Goal: Complete application form

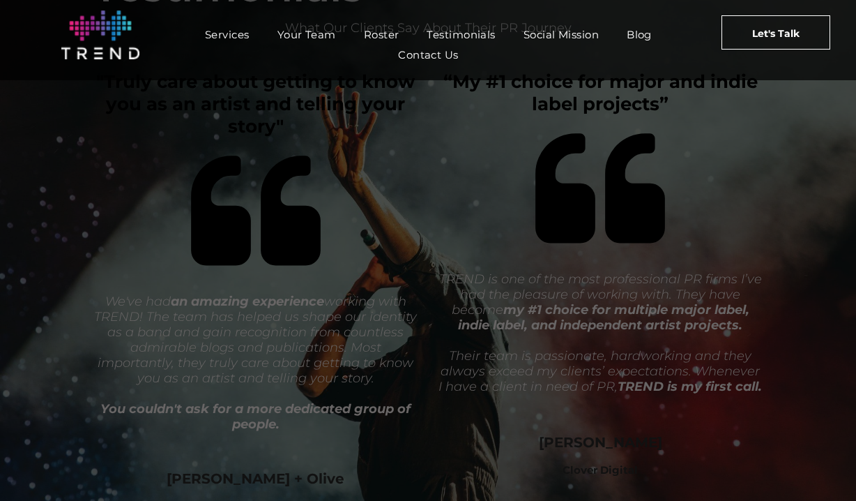
scroll to position [2496, 0]
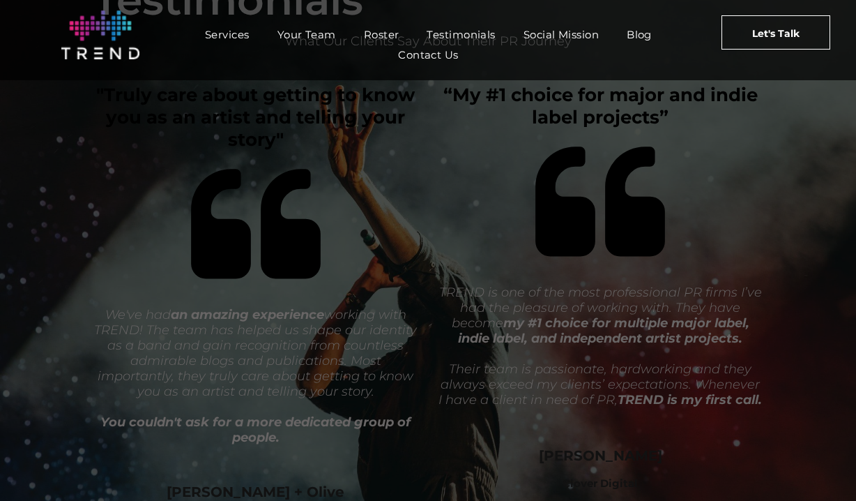
click at [777, 40] on span "Let's Talk" at bounding box center [775, 33] width 47 height 35
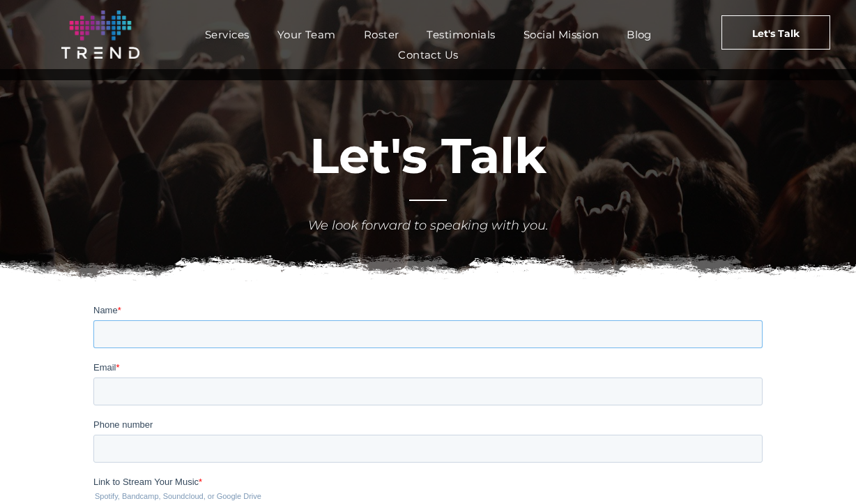
click at [245, 342] on input "Name *" at bounding box center [427, 333] width 669 height 28
type input "Travis Hall"
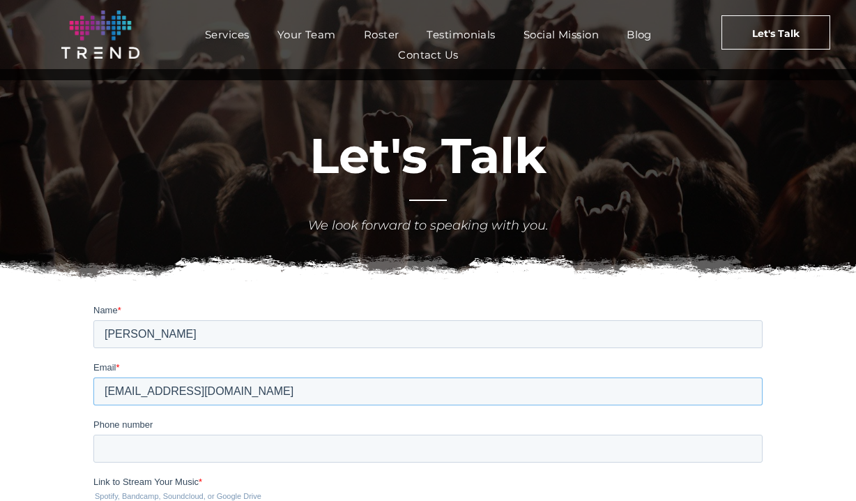
type input "TravisTHallMusic@gmail.com"
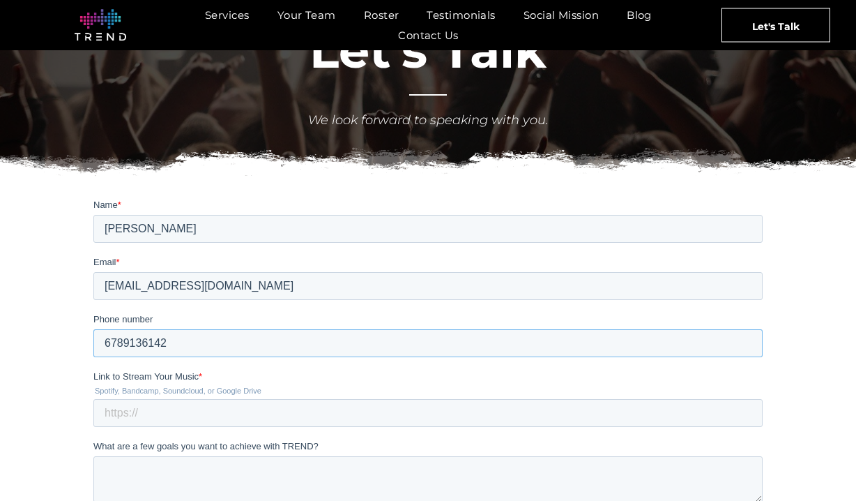
scroll to position [106, 0]
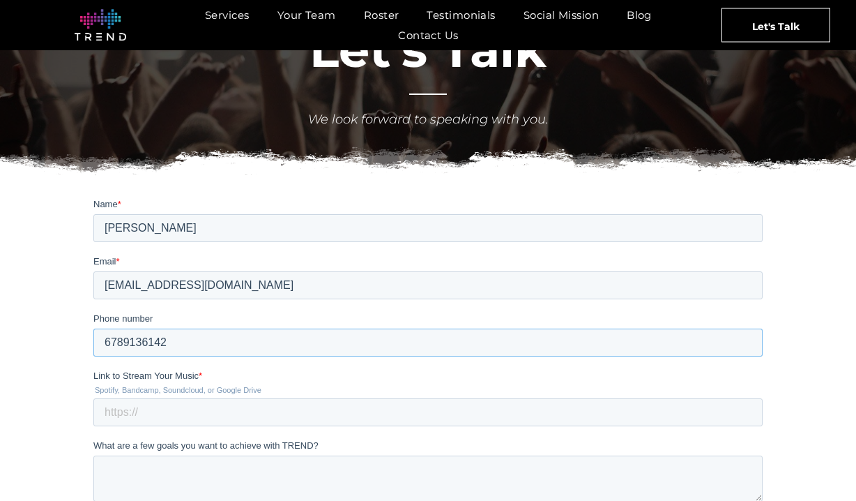
type input "6789136142"
click at [219, 415] on input "Link to Stream Your Music *" at bounding box center [427, 411] width 669 height 28
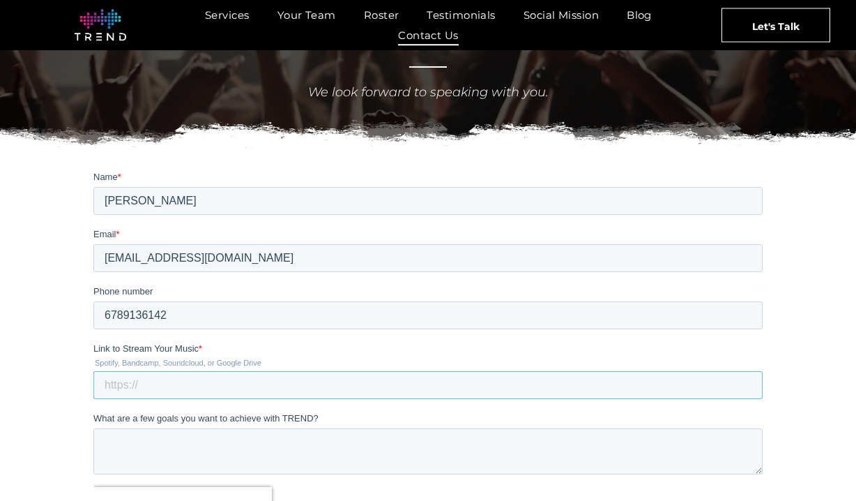
scroll to position [136, 0]
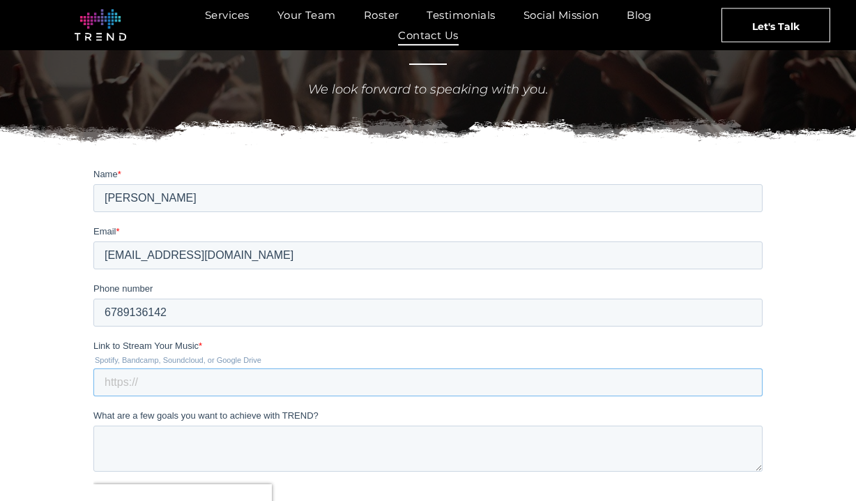
click at [162, 386] on input "Link to Stream Your Music *" at bounding box center [427, 381] width 669 height 28
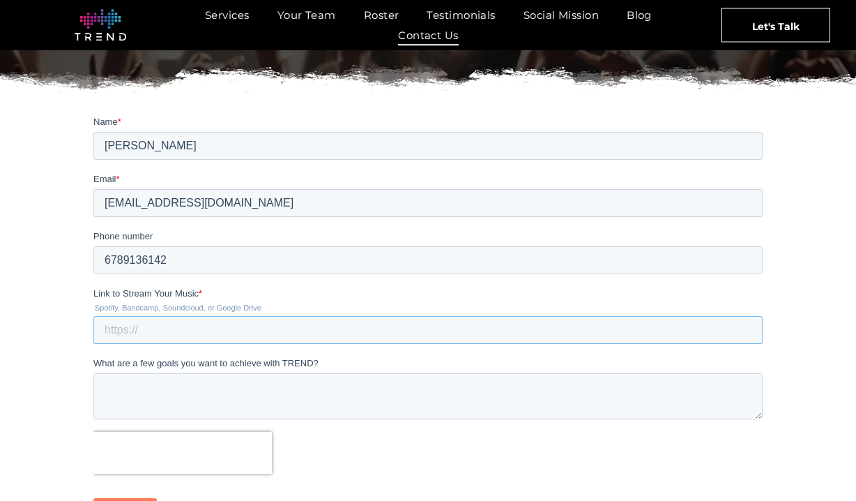
scroll to position [217, 0]
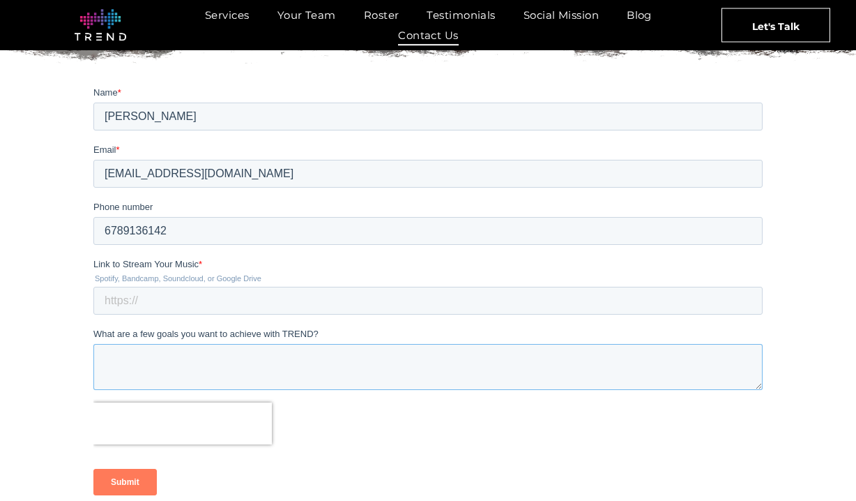
click at [183, 367] on textarea "What are a few goals you want to achieve with TREND?" at bounding box center [427, 366] width 669 height 46
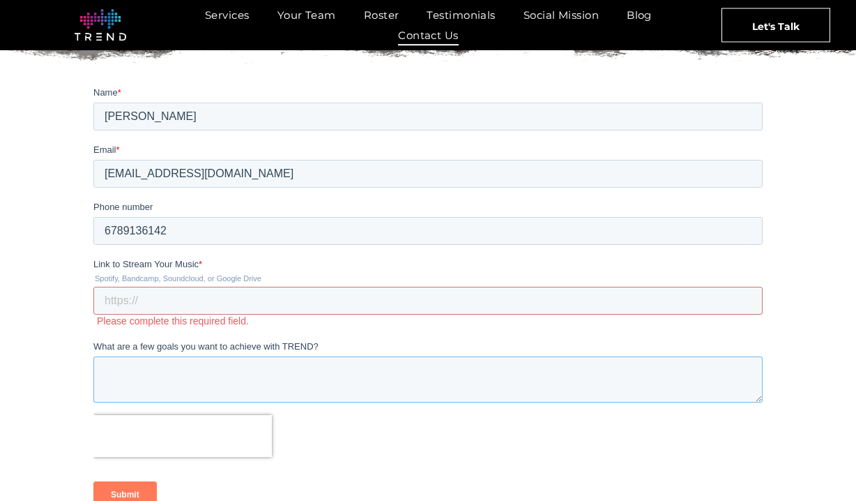
click at [191, 381] on textarea "What are a few goals you want to achieve with TREND?" at bounding box center [427, 379] width 669 height 46
paste textarea "Hello Biz 3, My name is Travis Hall, and I am a professional opera singer who h…"
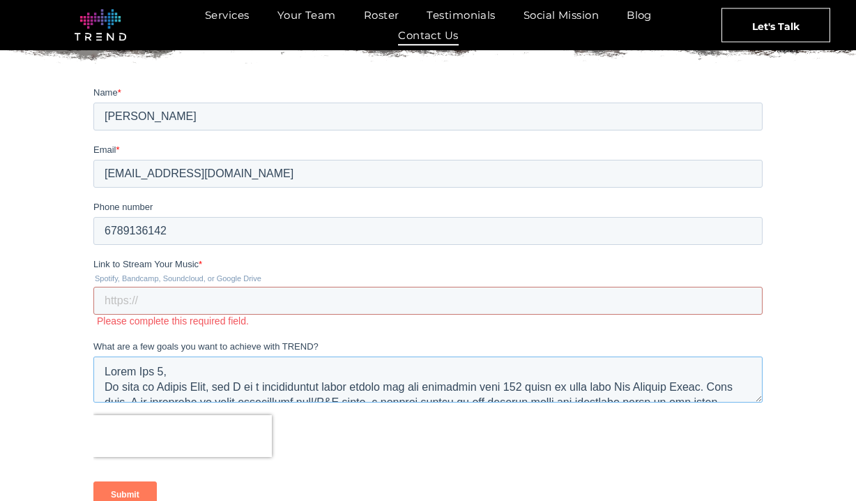
drag, startPoint x: 167, startPoint y: 375, endPoint x: 130, endPoint y: 369, distance: 36.8
click at [130, 369] on textarea "What are a few goals you want to achieve with TREND?" at bounding box center [427, 379] width 669 height 46
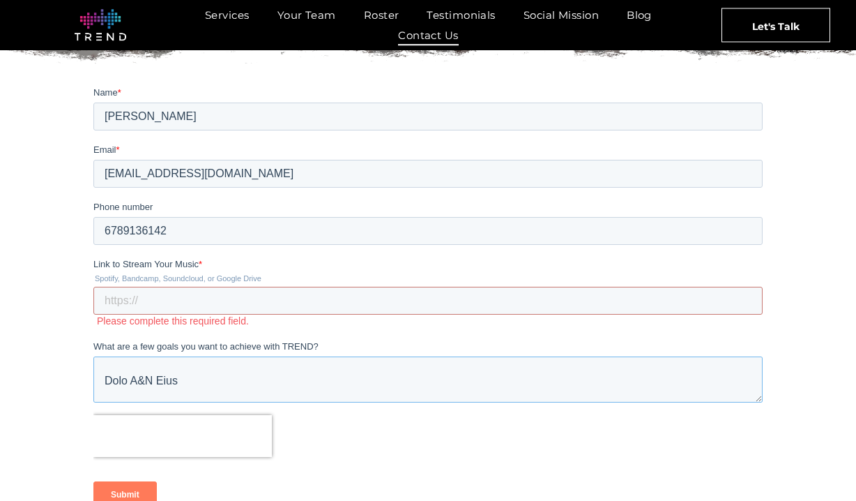
scroll to position [150, 0]
type textarea "Hello! My name is Travis Hall, and I am a professional opera singer who has per…"
click at [196, 306] on input "Link to Stream Your Music *" at bounding box center [427, 300] width 669 height 28
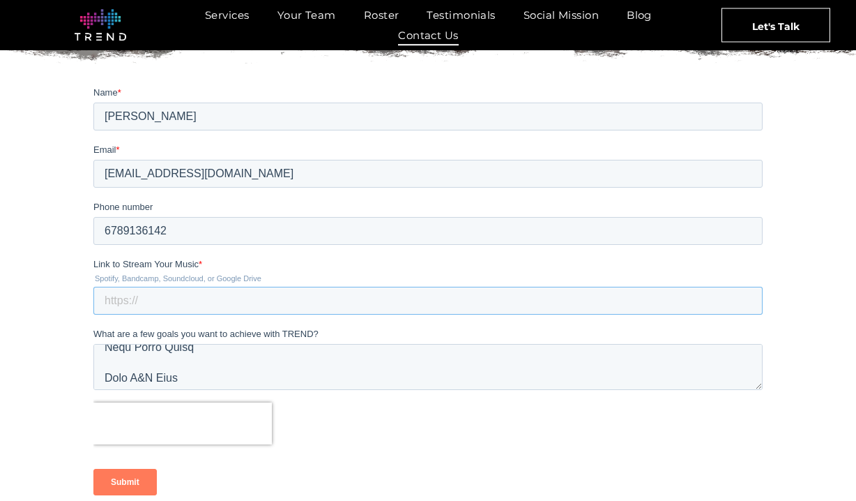
paste input "https://open.spotify.com/track/3tRBvyNMFAFCB68NjllG1L?si=Lch1SihRTAaMjFkH"
type input "https://open.spotify.com/track/3tRBvyNMFAFCB68NjllG1L?si=Lch1SihRTAaMjFkH"
click at [114, 480] on input "Submit" at bounding box center [124, 481] width 63 height 26
